Goal: Participate in discussion: Engage in conversation with other users on a specific topic

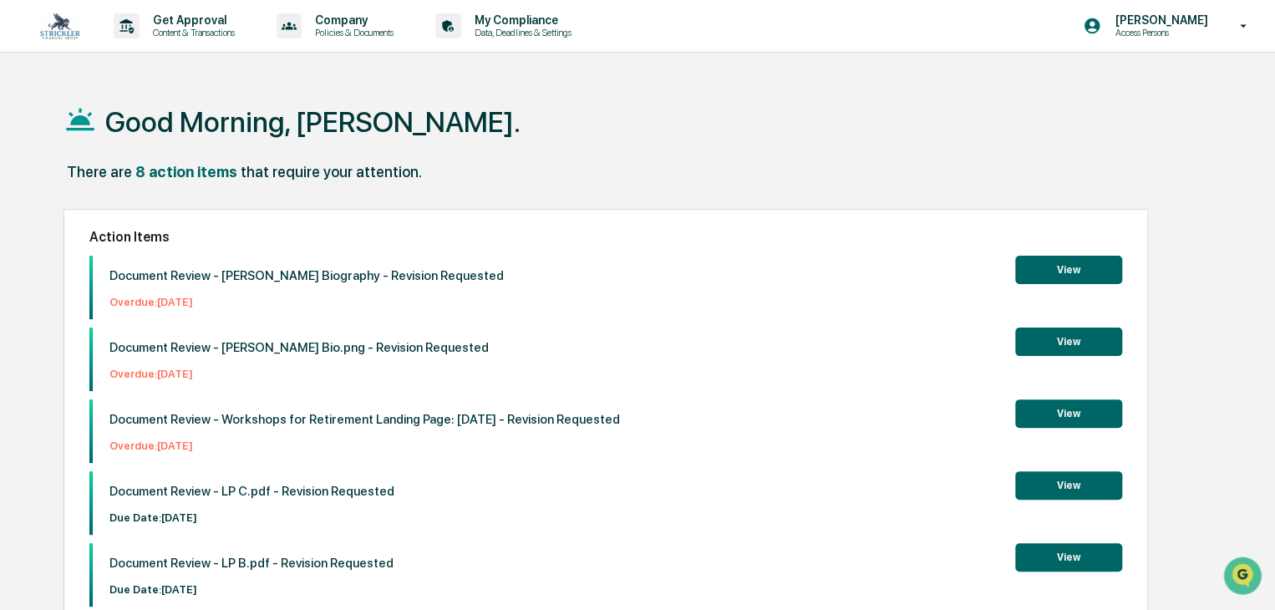
click at [1045, 342] on button "View" at bounding box center [1068, 341] width 107 height 28
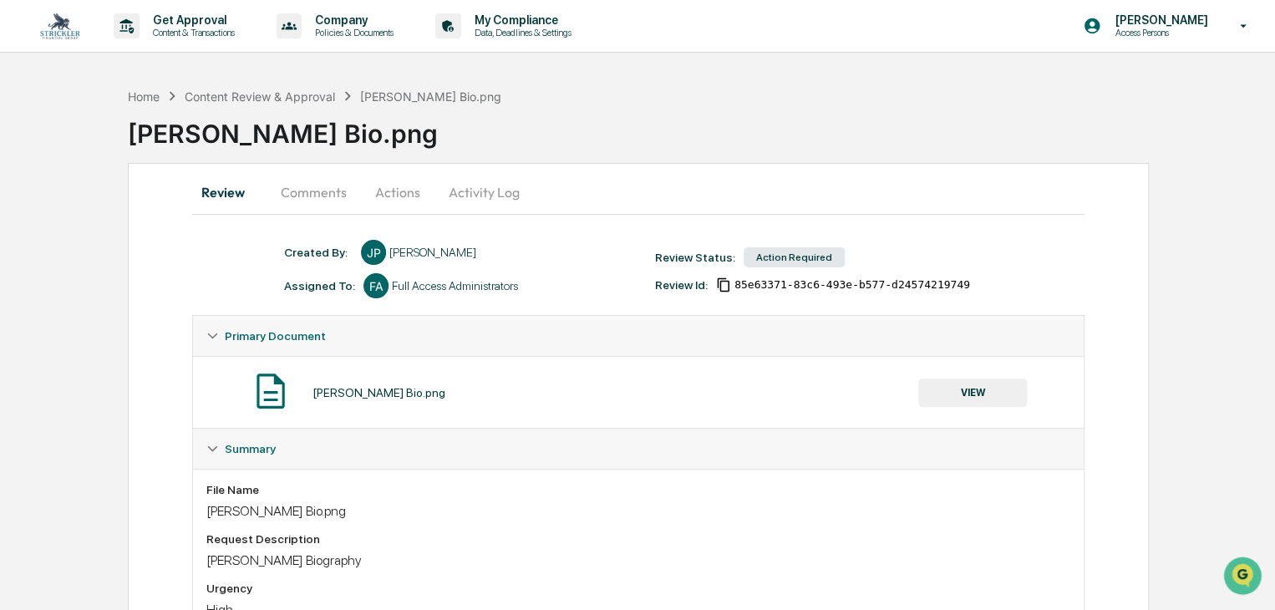
click at [312, 199] on button "Comments" at bounding box center [313, 192] width 93 height 40
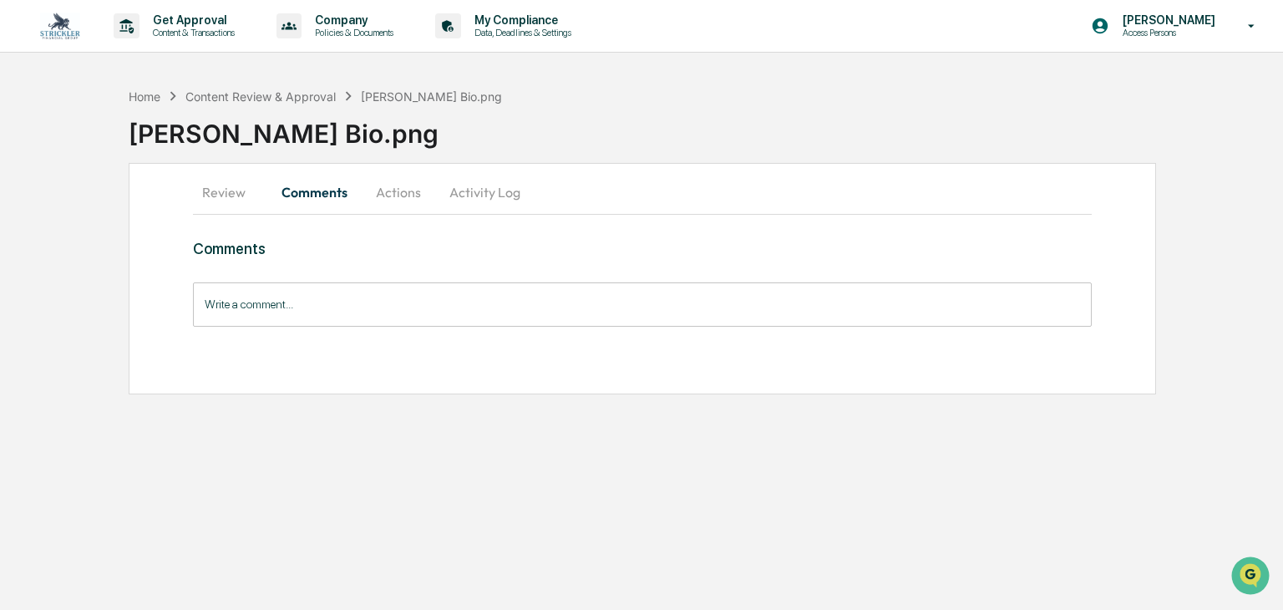
click at [291, 296] on input "Write a comment..." at bounding box center [642, 304] width 898 height 44
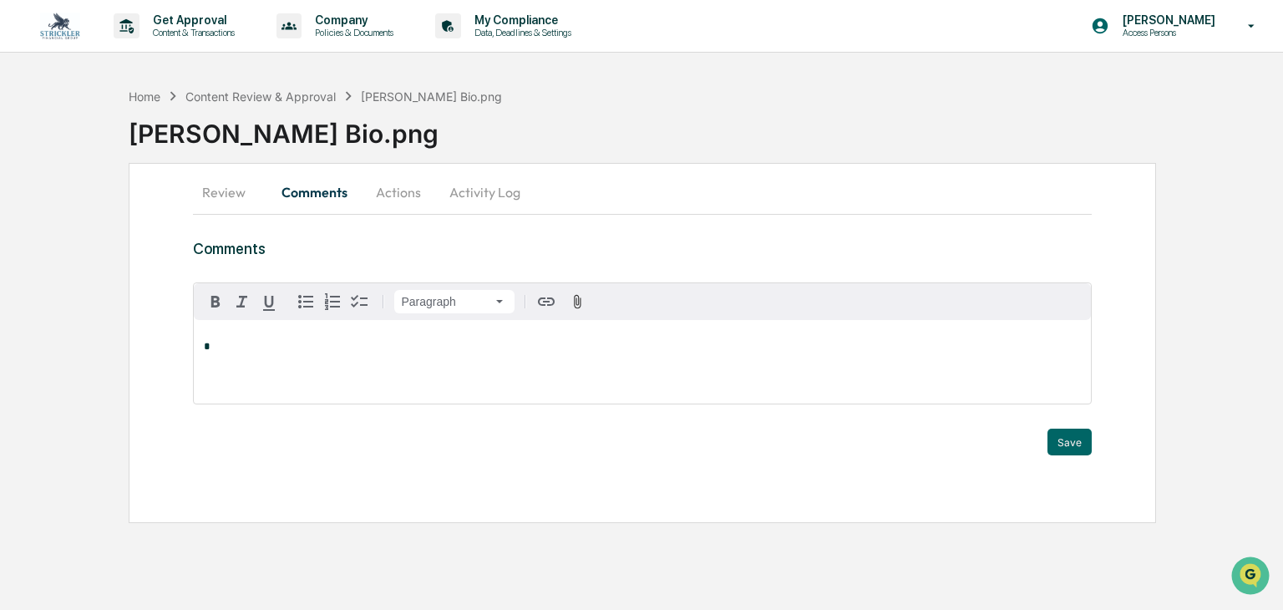
click at [307, 244] on h3 "Comments" at bounding box center [642, 249] width 898 height 18
click at [373, 238] on div "Review Comments Actions Activity Log Comments Paragraph * Trigger Save" at bounding box center [643, 343] width 1028 height 360
click at [251, 16] on div "Get Approval Content & Transactions" at bounding box center [180, 26] width 146 height 52
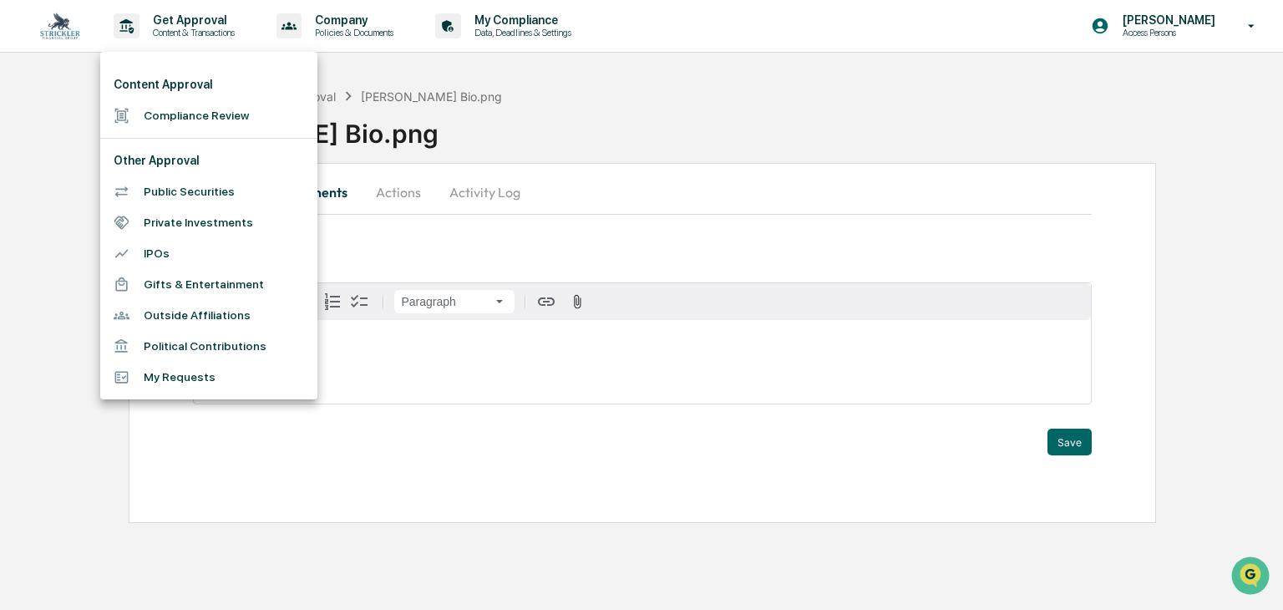
click at [36, 99] on div at bounding box center [641, 305] width 1283 height 610
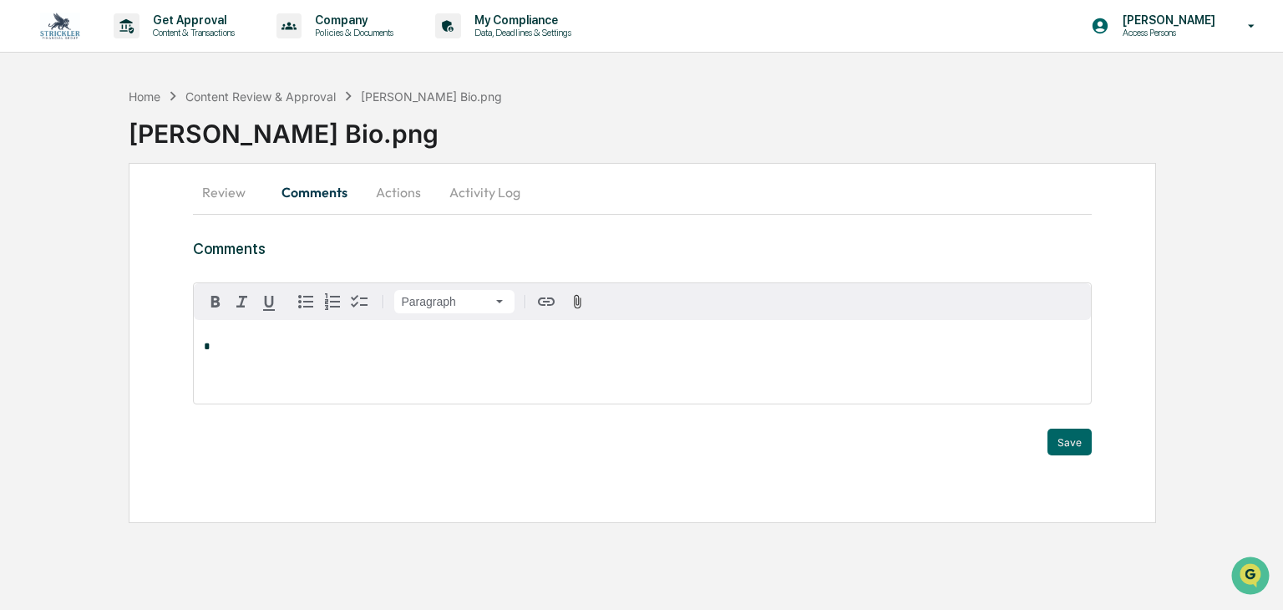
click at [74, 25] on img at bounding box center [60, 26] width 40 height 27
